Goal: Information Seeking & Learning: Learn about a topic

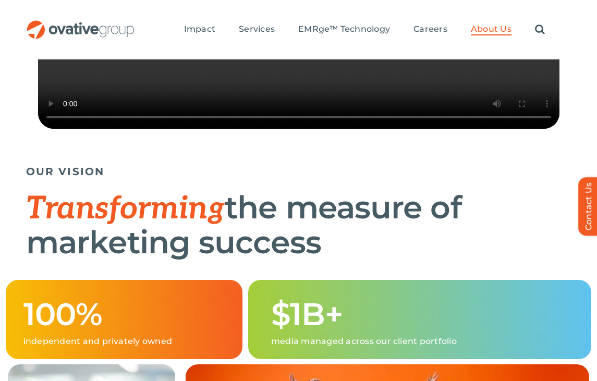
scroll to position [370, 0]
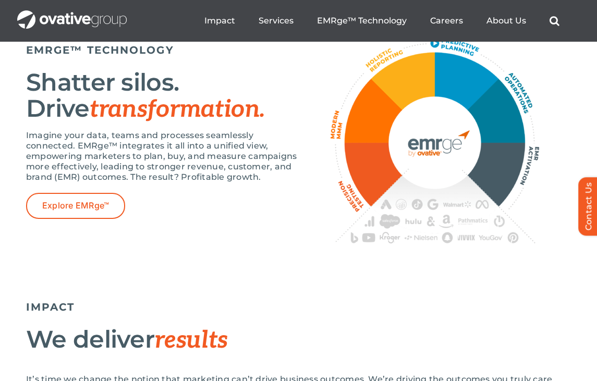
scroll to position [1893, 0]
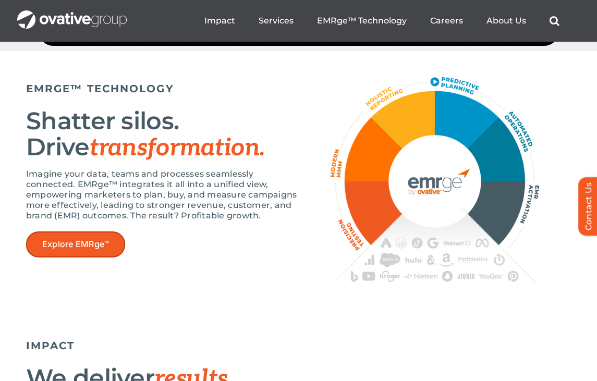
click at [91, 249] on span "Explore EMRge™" at bounding box center [75, 244] width 67 height 10
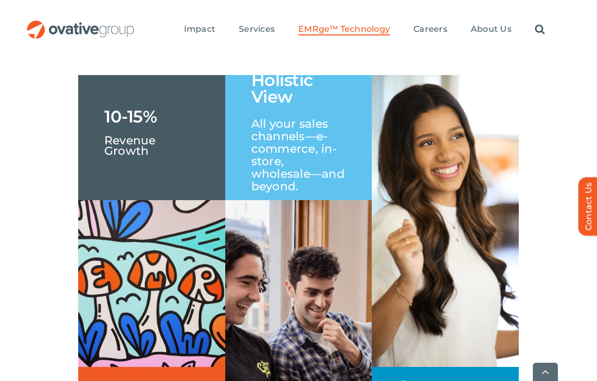
scroll to position [1634, 0]
